Goal: Task Accomplishment & Management: Use online tool/utility

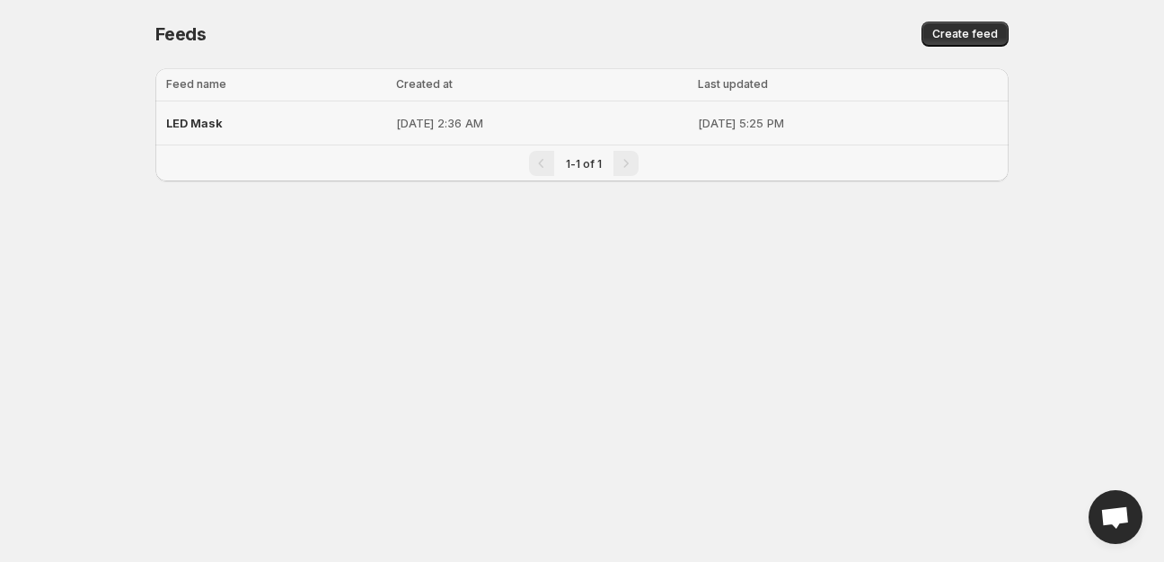
click at [185, 127] on span "LED Mask" at bounding box center [194, 123] width 57 height 14
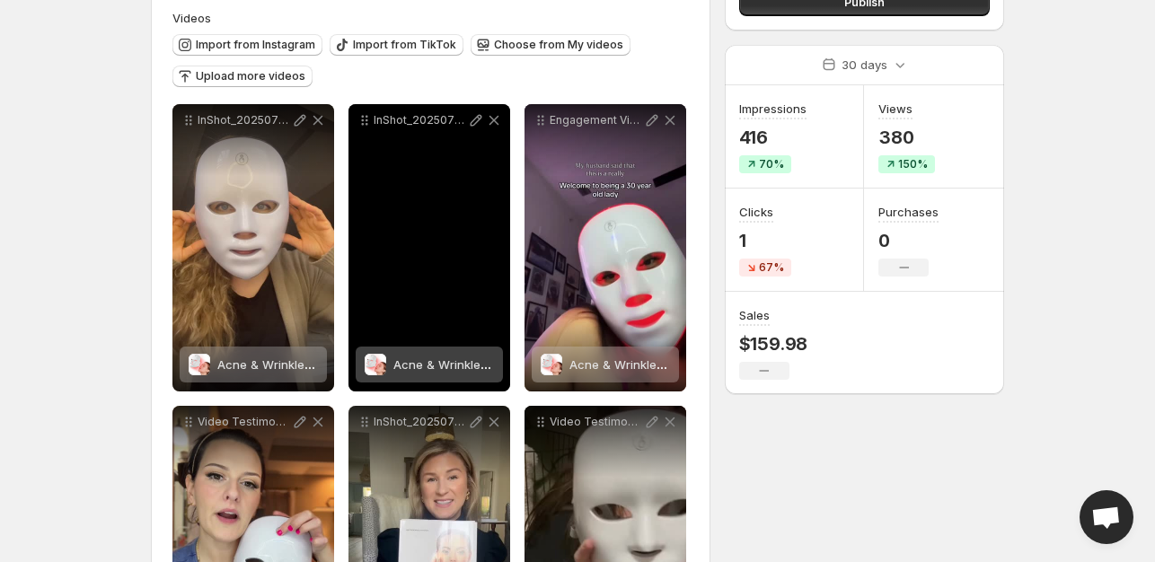
scroll to position [180, 0]
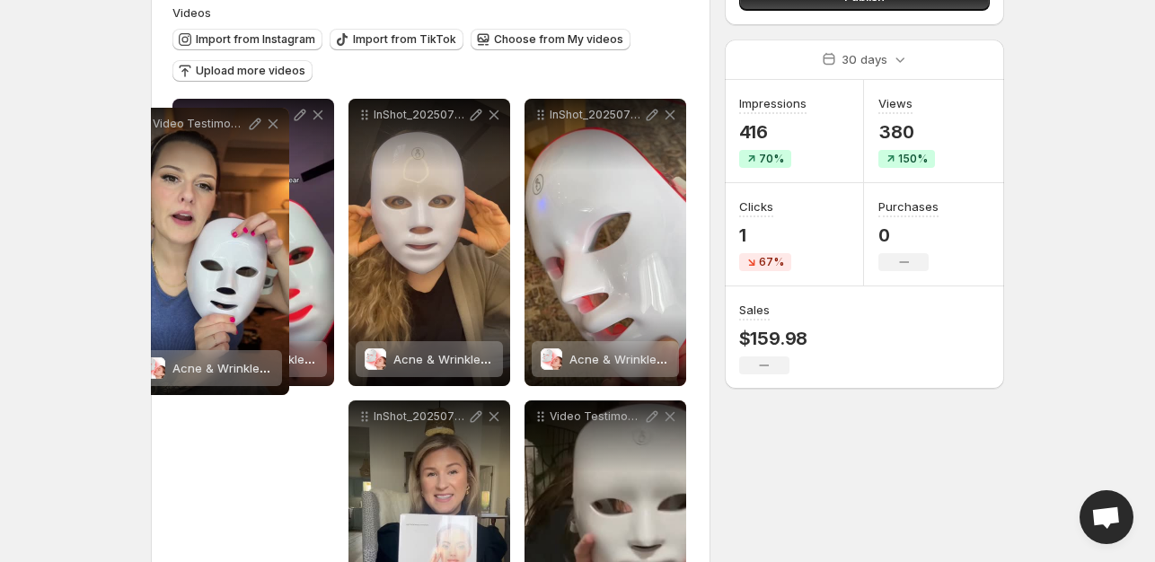
drag, startPoint x: 186, startPoint y: 419, endPoint x: 142, endPoint y: 119, distance: 302.4
click at [142, 119] on div "**********" at bounding box center [571, 302] width 868 height 857
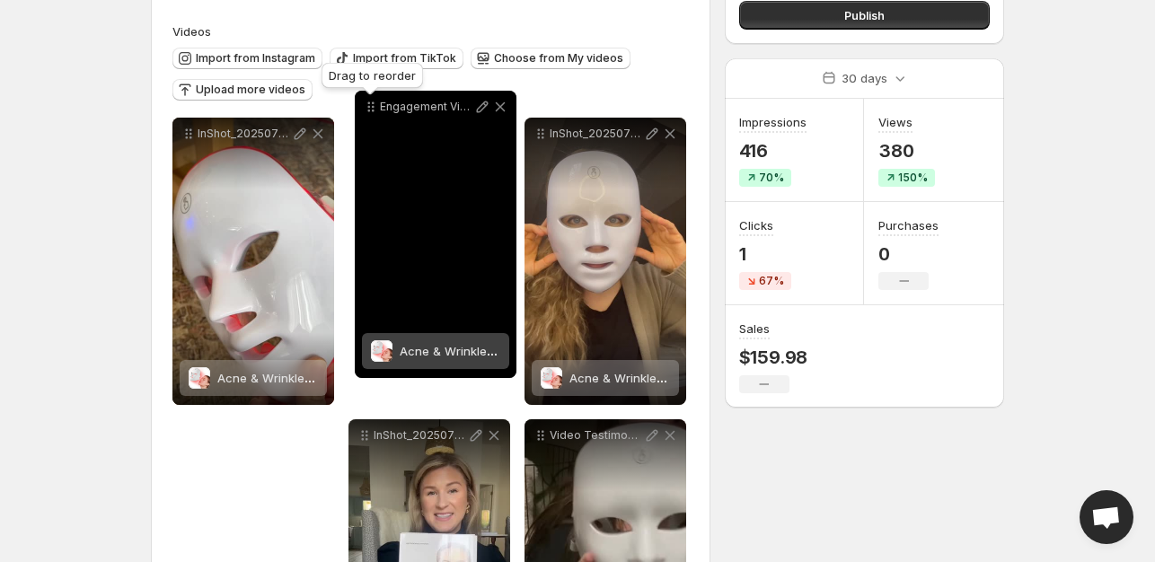
scroll to position [160, 0]
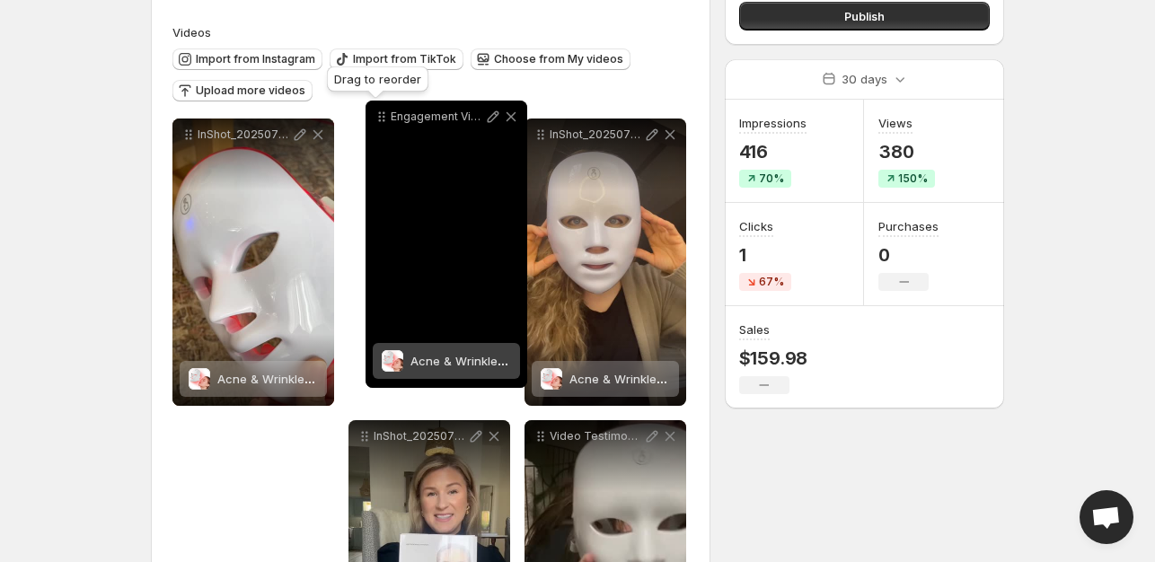
drag, startPoint x: 187, startPoint y: 414, endPoint x: 370, endPoint y: 150, distance: 321.5
click at [374, 126] on icon at bounding box center [382, 117] width 18 height 18
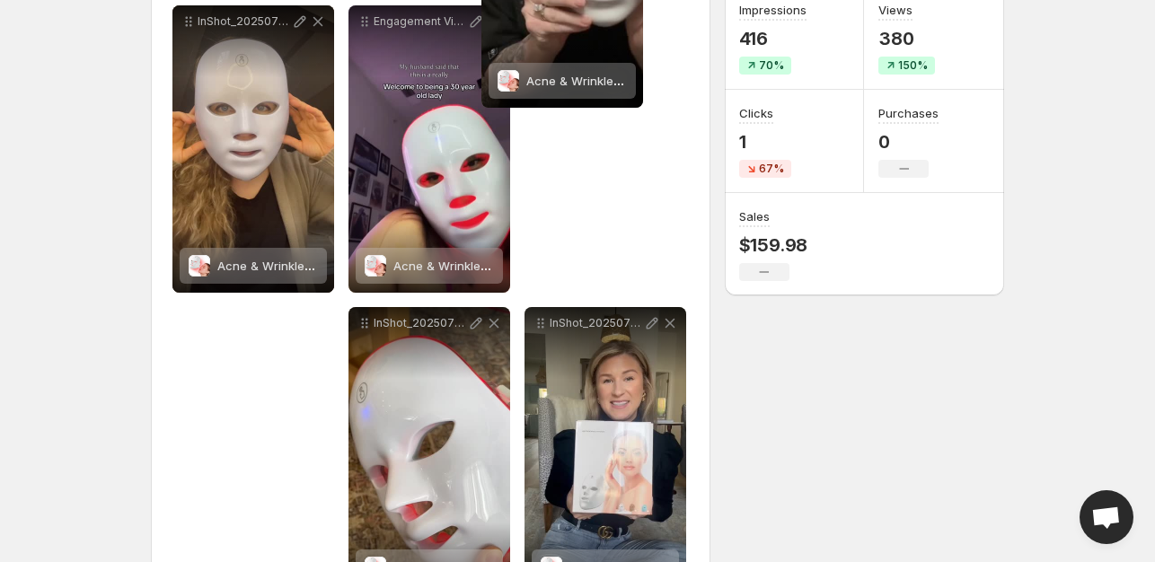
scroll to position [0, 0]
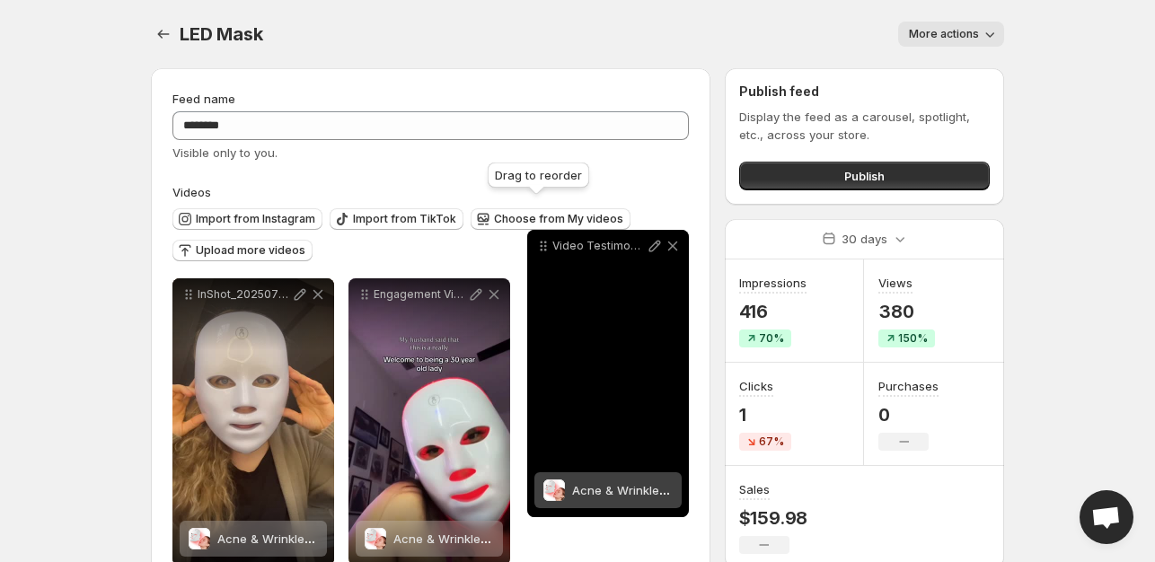
drag, startPoint x: 544, startPoint y: 259, endPoint x: 535, endPoint y: 278, distance: 21.7
click at [539, 255] on icon at bounding box center [544, 246] width 18 height 18
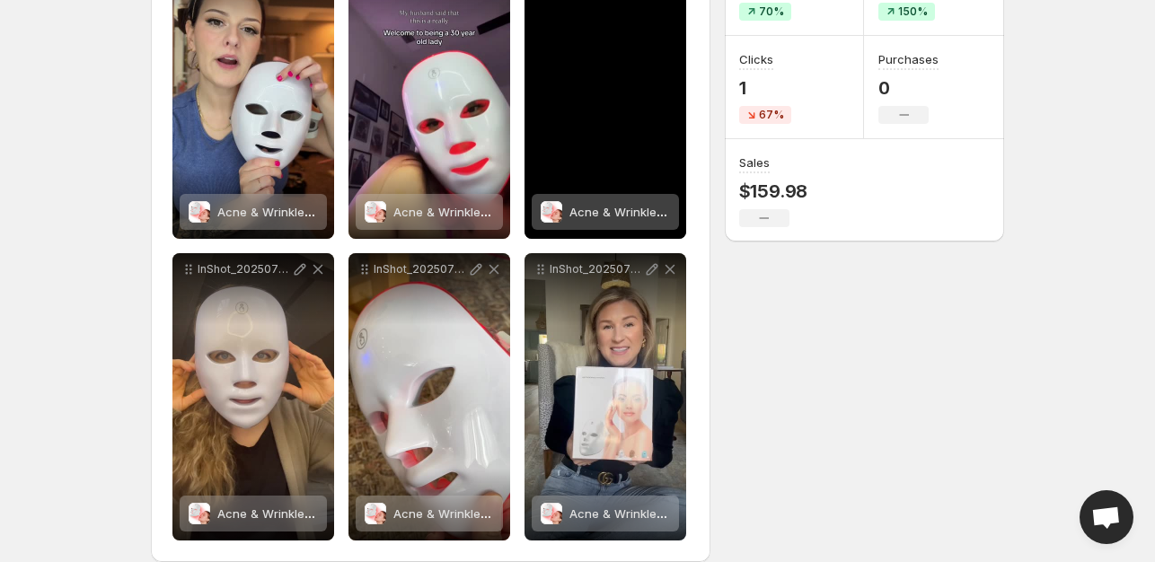
scroll to position [349, 0]
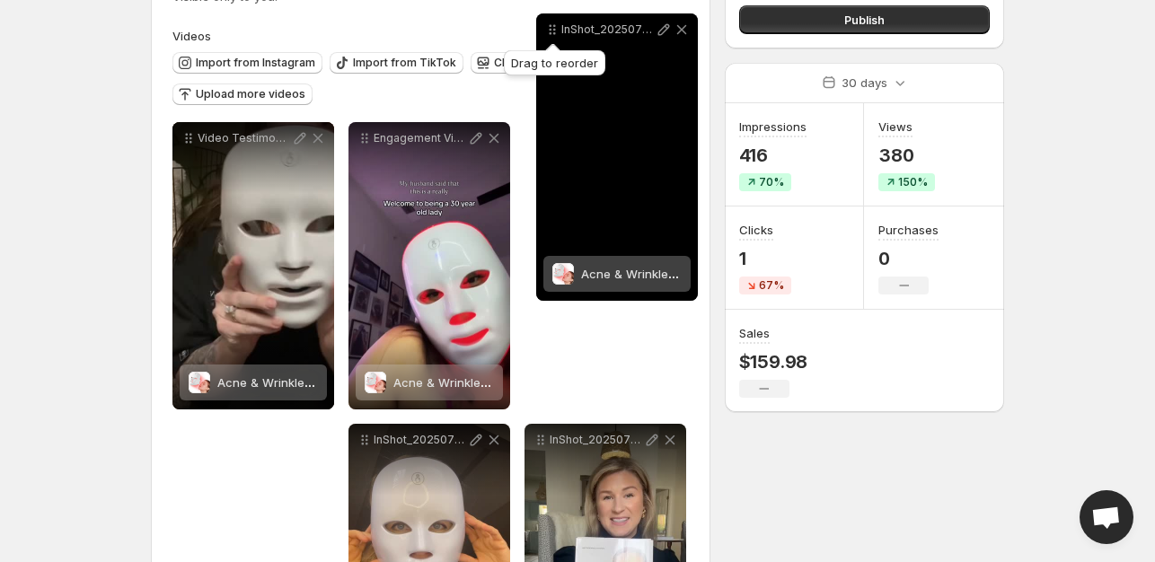
drag, startPoint x: 413, startPoint y: 232, endPoint x: 552, endPoint y: 42, distance: 234.7
click at [552, 42] on div "**********" at bounding box center [430, 323] width 517 height 778
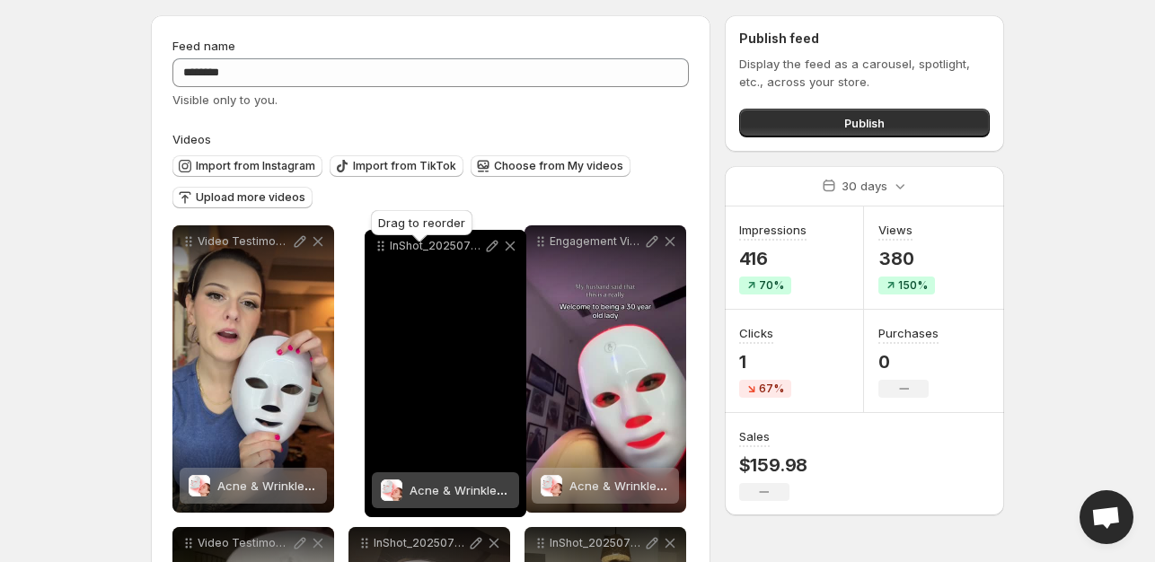
drag, startPoint x: 539, startPoint y: 243, endPoint x: 380, endPoint y: 248, distance: 159.1
click at [380, 248] on icon at bounding box center [381, 246] width 18 height 18
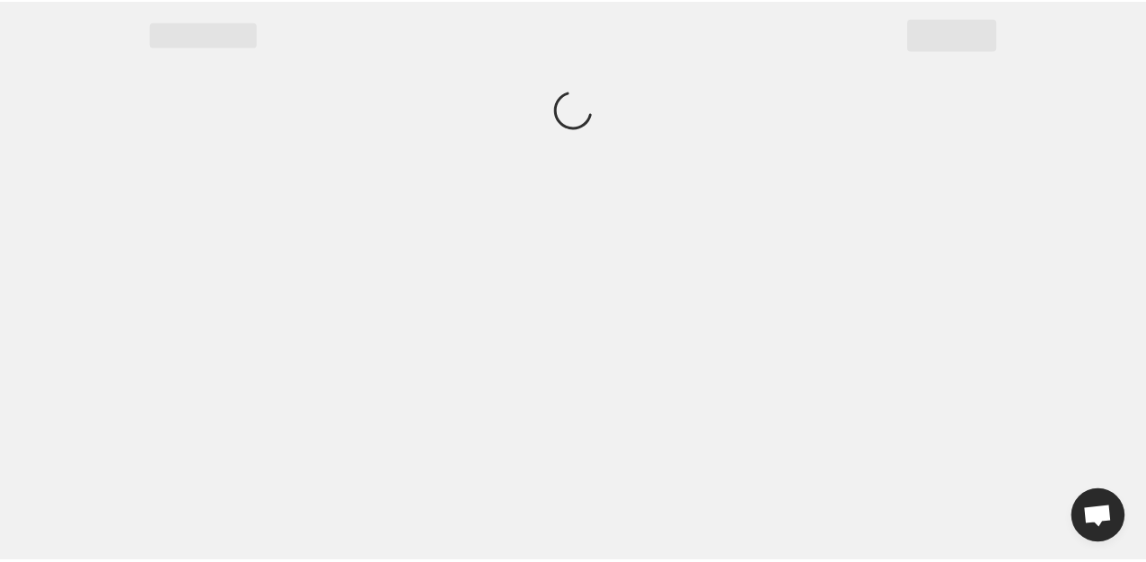
scroll to position [0, 0]
